Goal: Information Seeking & Learning: Learn about a topic

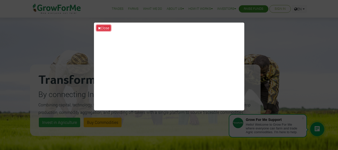
click at [100, 27] on icon at bounding box center [99, 28] width 3 height 4
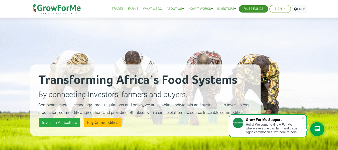
click at [113, 6] on link "Trades" at bounding box center [118, 8] width 12 height 5
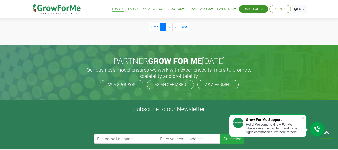
scroll to position [554, 0]
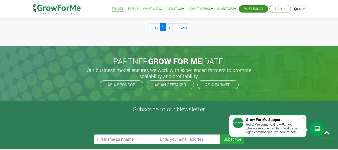
click at [130, 8] on link "Farms" at bounding box center [133, 8] width 11 height 5
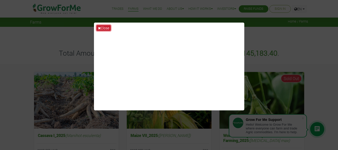
click at [107, 27] on button "Close" at bounding box center [103, 28] width 14 height 6
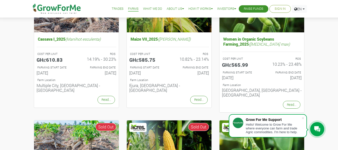
scroll to position [96, 0]
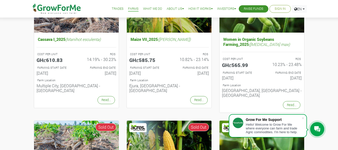
click at [146, 8] on link "What We Do" at bounding box center [152, 8] width 19 height 5
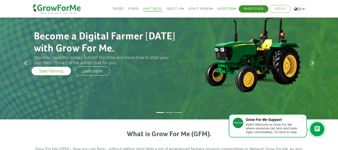
scroll to position [11, 0]
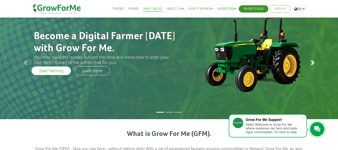
click at [311, 59] on link "Next" at bounding box center [312, 62] width 51 height 113
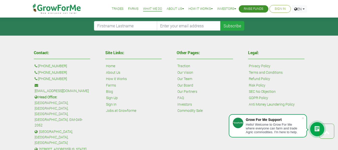
scroll to position [881, 0]
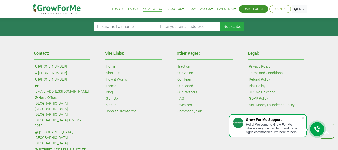
click at [289, 102] on link "Anti Money Laundering Policy" at bounding box center [272, 105] width 46 height 6
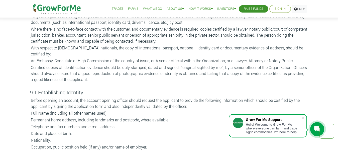
scroll to position [1350, 0]
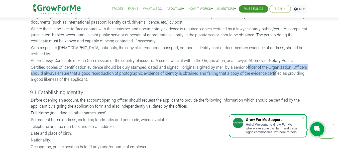
drag, startPoint x: 275, startPoint y: 67, endPoint x: 245, endPoint y: 57, distance: 30.6
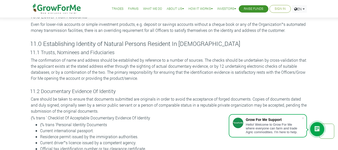
scroll to position [1714, 0]
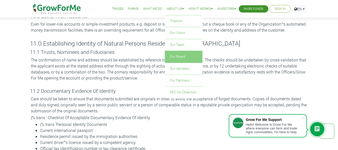
click at [178, 54] on link "Our Board" at bounding box center [184, 57] width 38 height 12
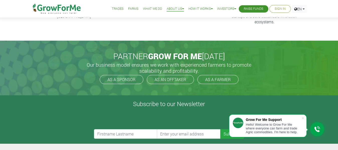
scroll to position [152, 0]
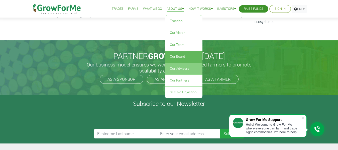
click at [176, 66] on link "Our Advisers" at bounding box center [184, 69] width 38 height 12
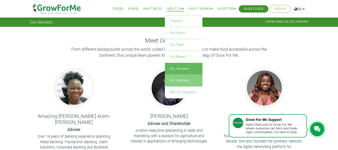
click at [175, 81] on link "Our Partners" at bounding box center [184, 81] width 38 height 12
